Goal: Navigation & Orientation: Go to known website

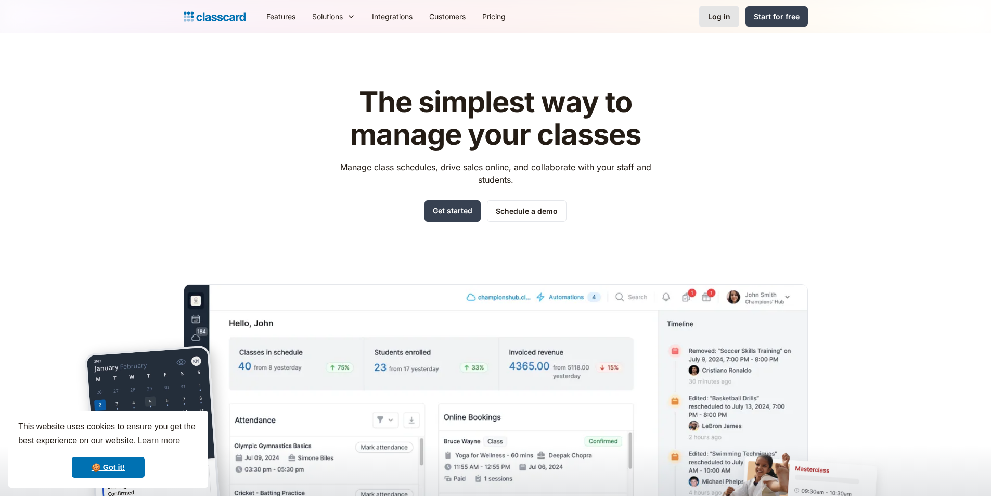
click at [721, 17] on div "Log in" at bounding box center [719, 16] width 22 height 11
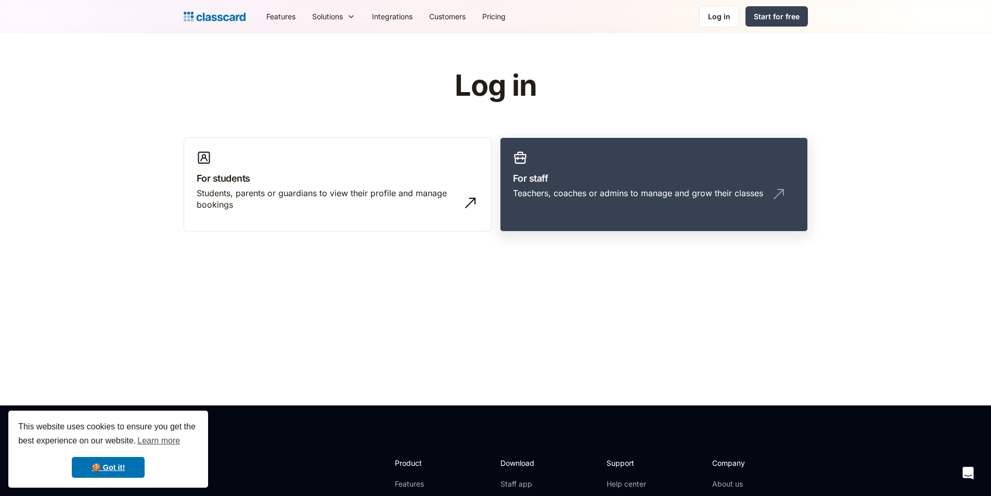
click at [557, 192] on div "Teachers, coaches or admins to manage and grow their classes" at bounding box center [638, 192] width 250 height 11
